Goal: Find specific page/section: Find specific page/section

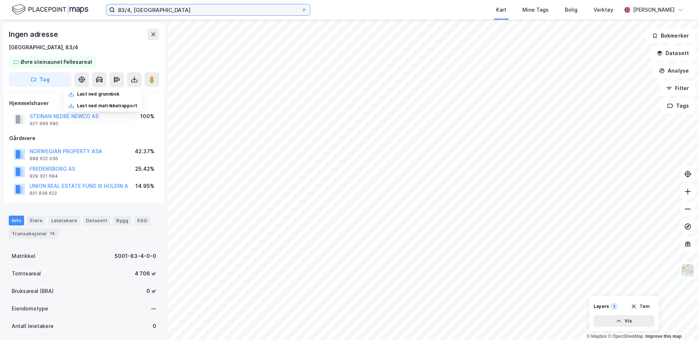
scroll to position [0, 0]
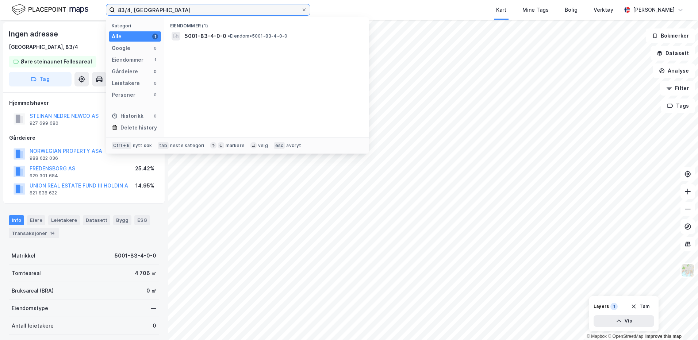
drag, startPoint x: 146, startPoint y: 9, endPoint x: 98, endPoint y: 9, distance: 48.2
click at [98, 9] on div "83/4, trondheim Kategori Alle 1 Google 0 Eiendommer 1 Gårdeiere 0 Leietakere 0 …" at bounding box center [349, 10] width 698 height 20
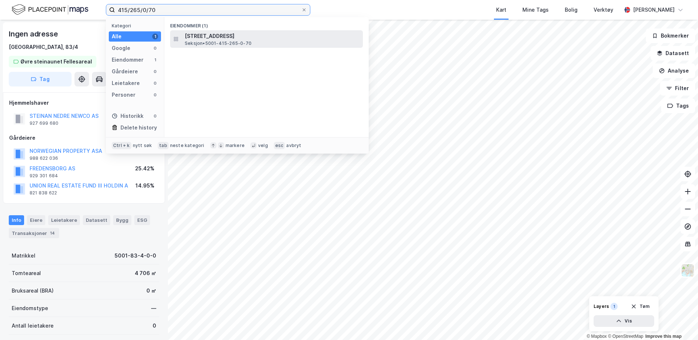
type input "415/265/0/70"
click at [196, 36] on span "[STREET_ADDRESS]" at bounding box center [272, 36] width 175 height 9
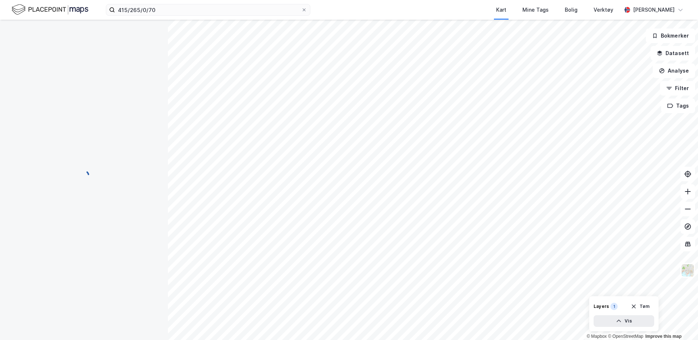
scroll to position [0, 0]
